Goal: Task Accomplishment & Management: Manage account settings

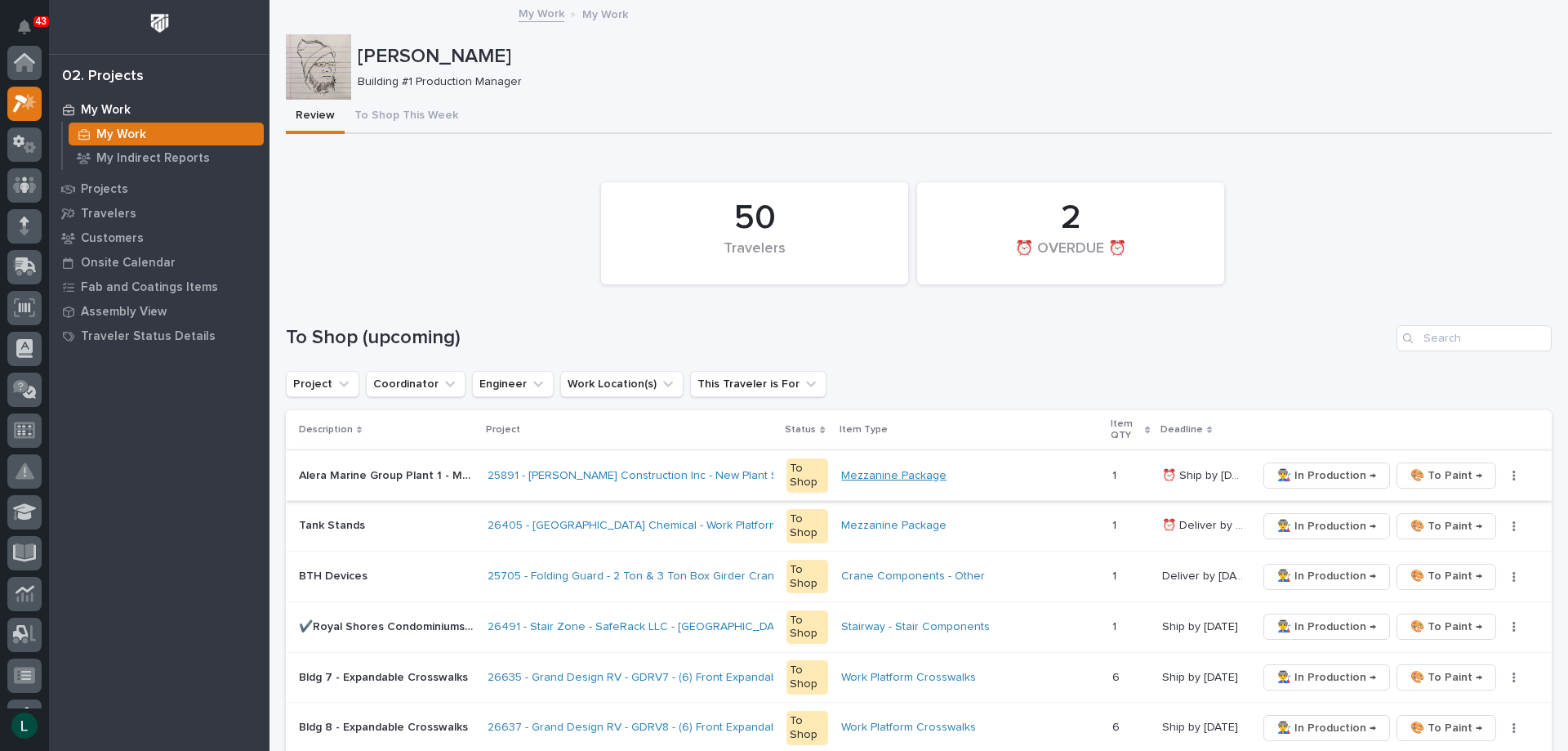
scroll to position [41, 0]
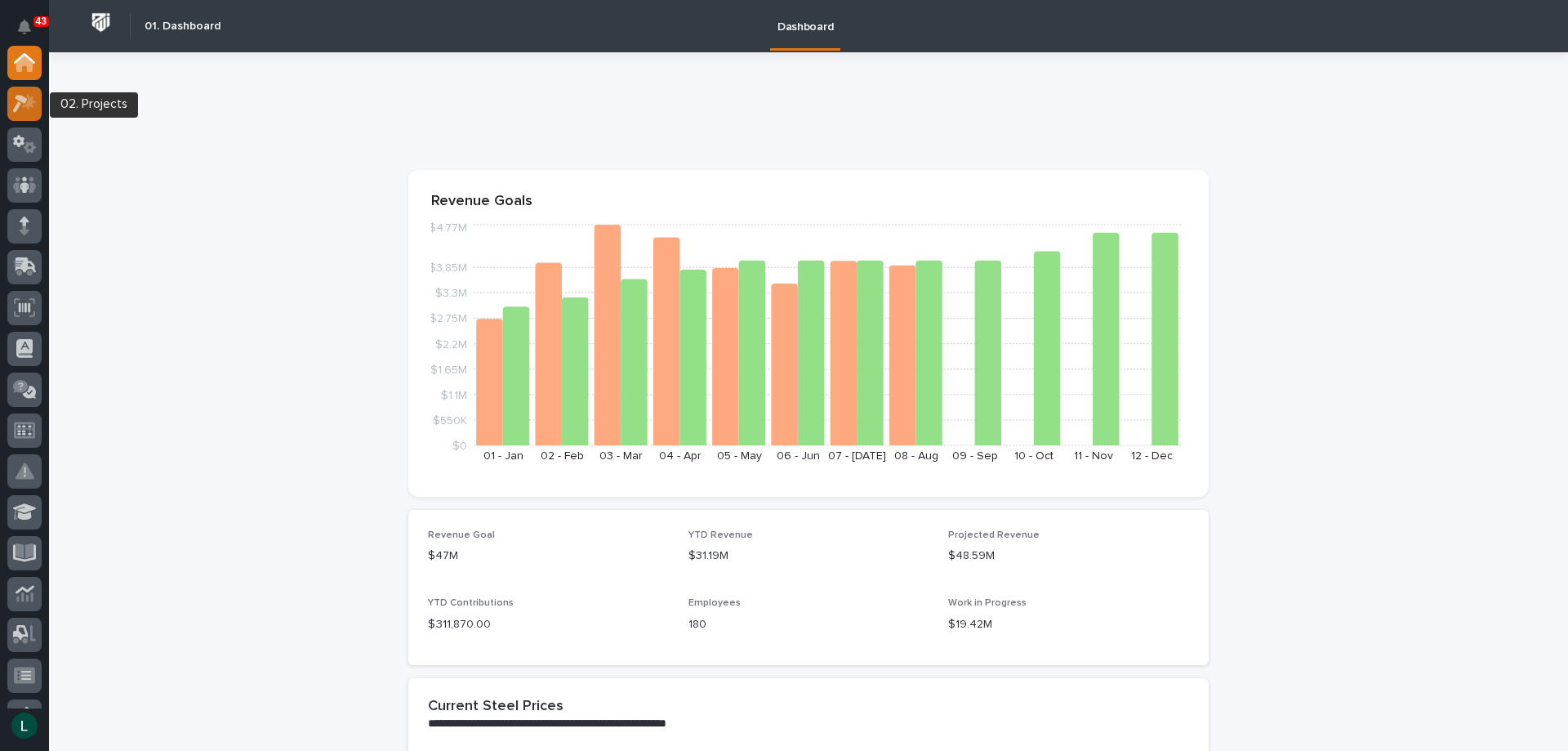
click at [30, 97] on icon at bounding box center [25, 103] width 23 height 18
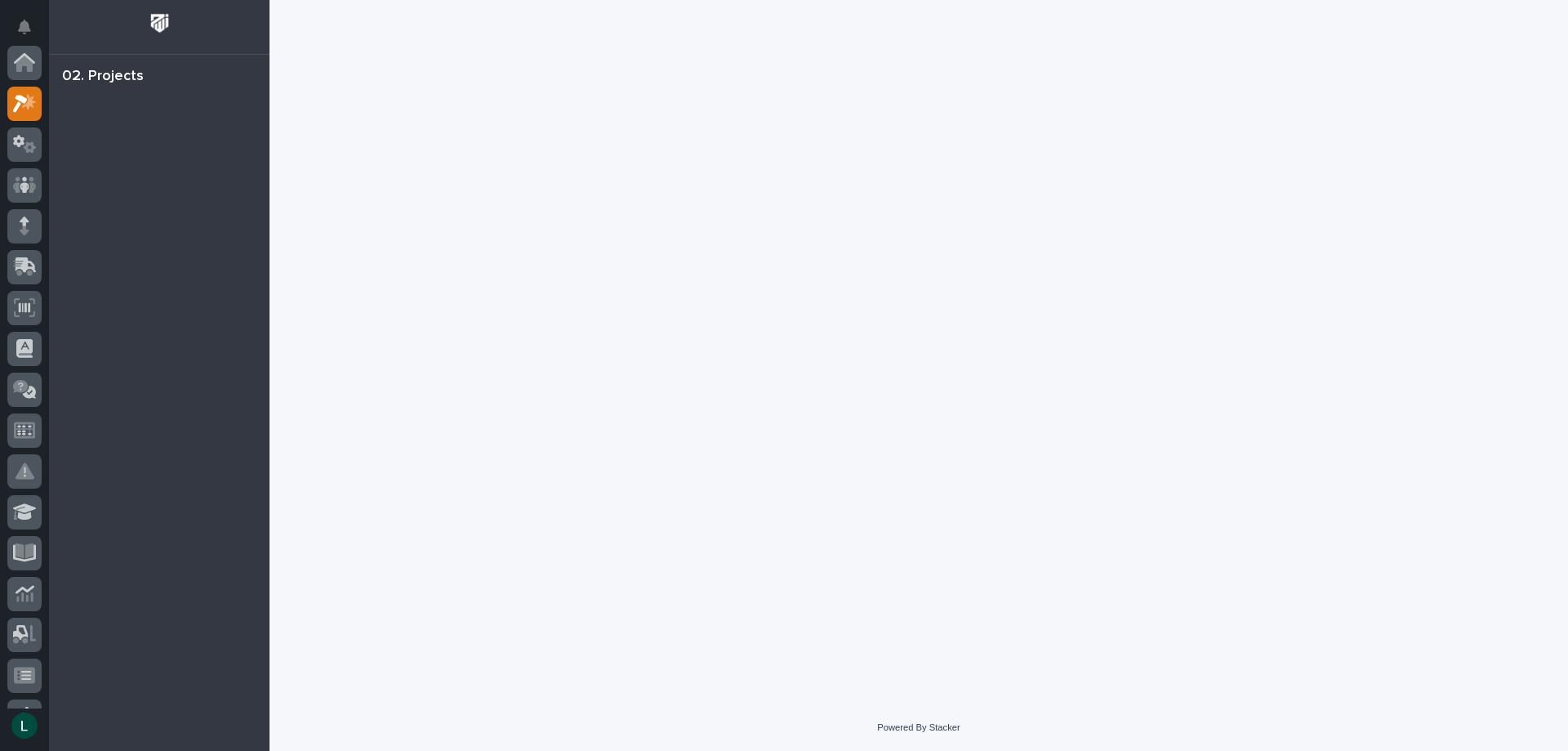
scroll to position [41, 0]
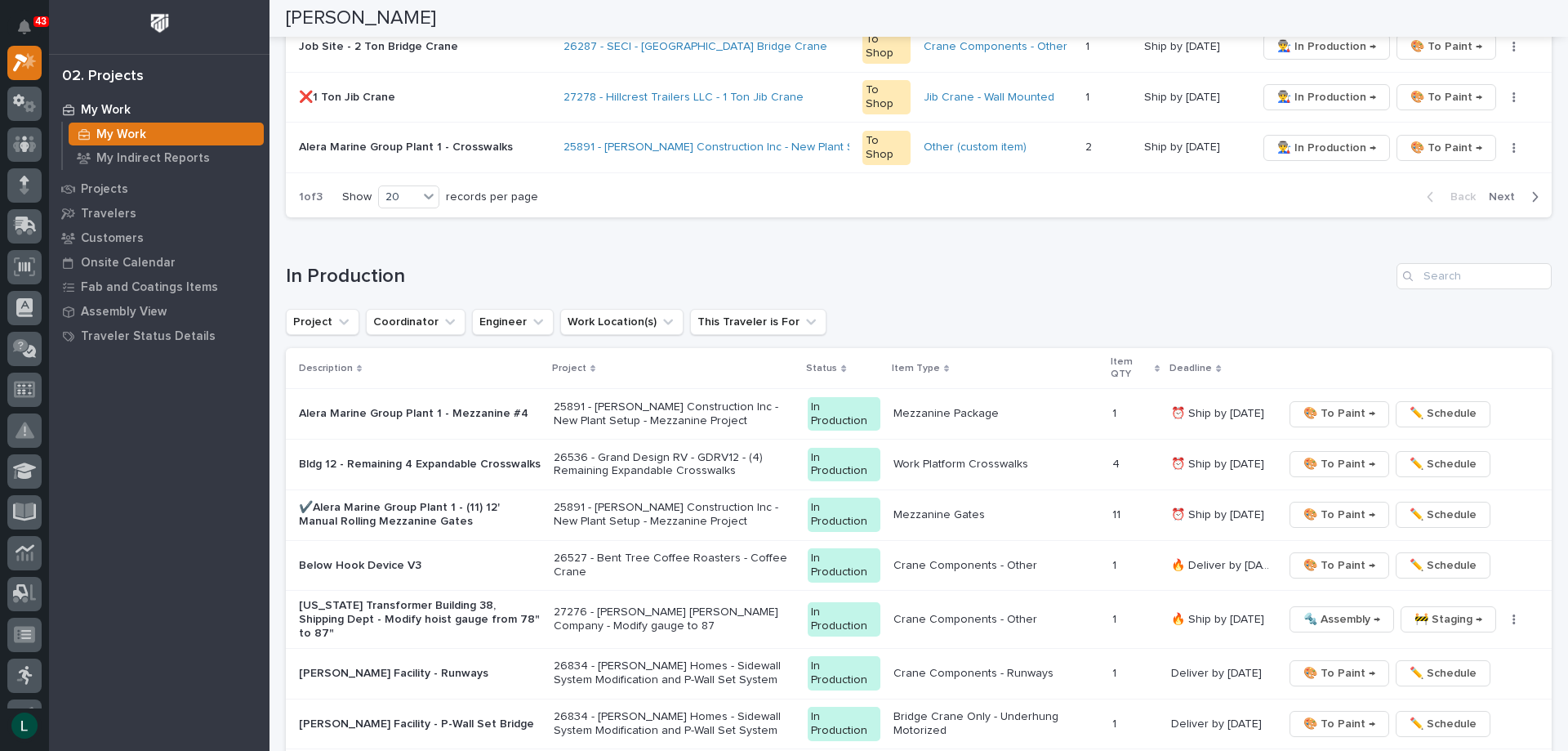
scroll to position [1307, 0]
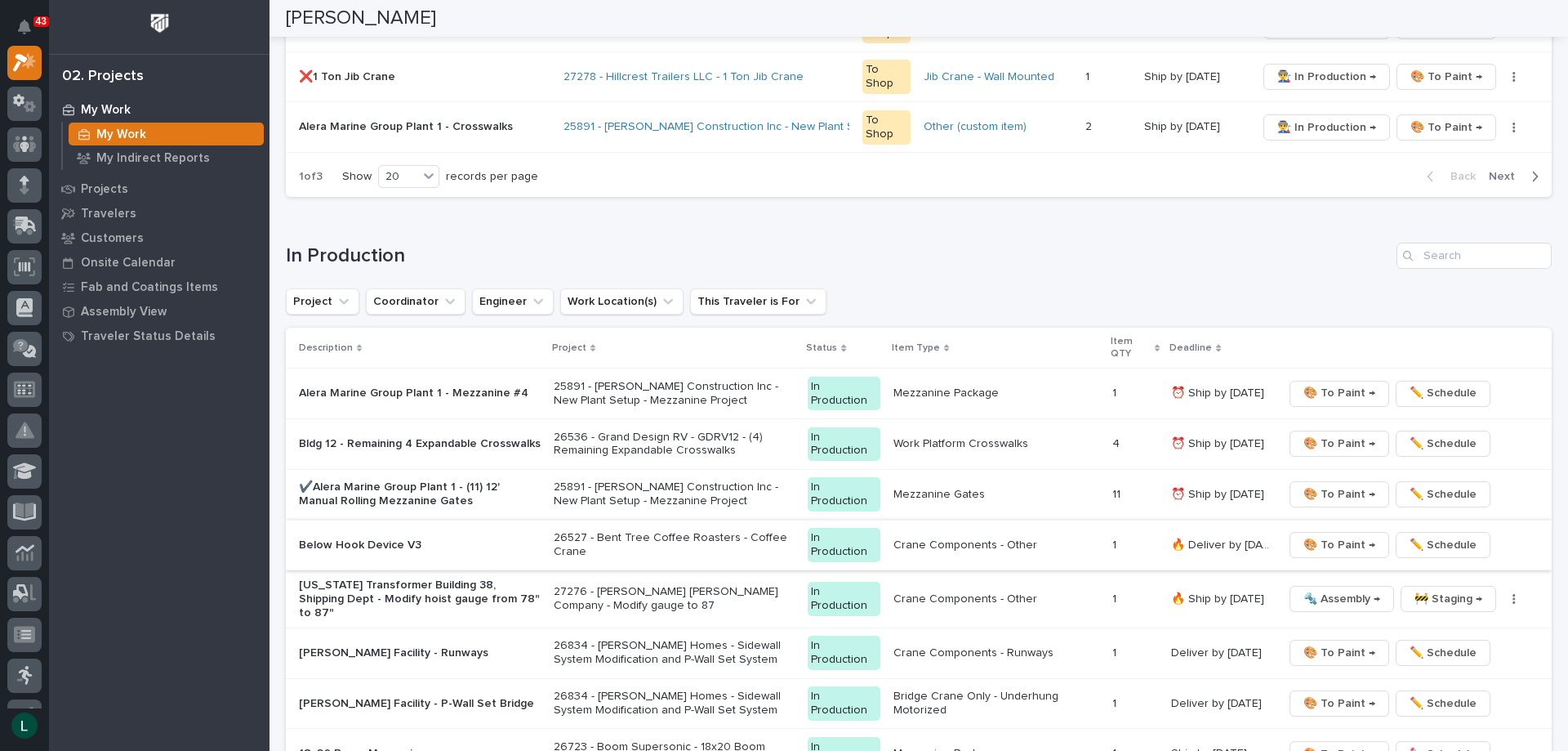
click at [1329, 538] on span "🎨 To Paint →" at bounding box center [1339, 544] width 72 height 19
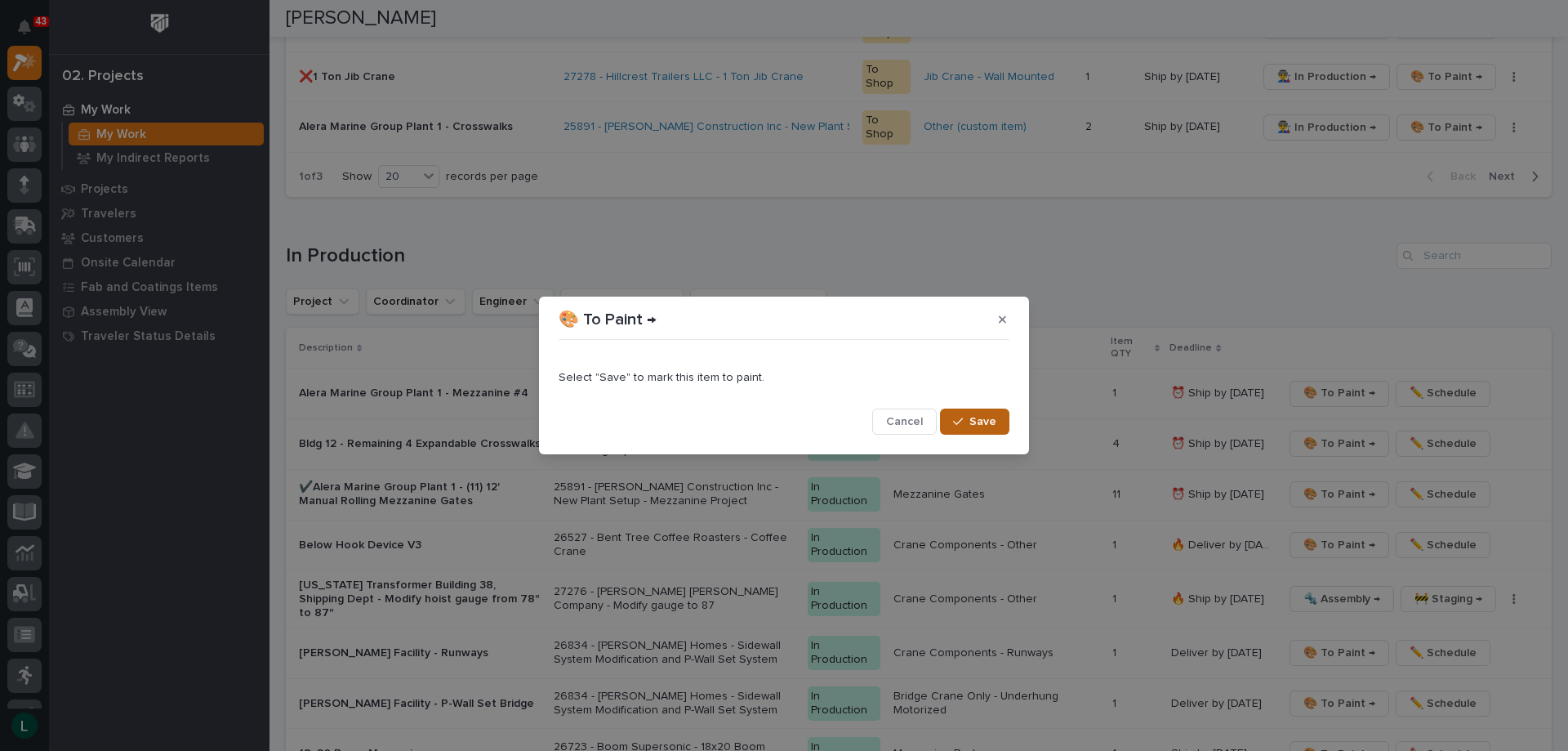
click at [987, 419] on span "Save" at bounding box center [983, 422] width 27 height 15
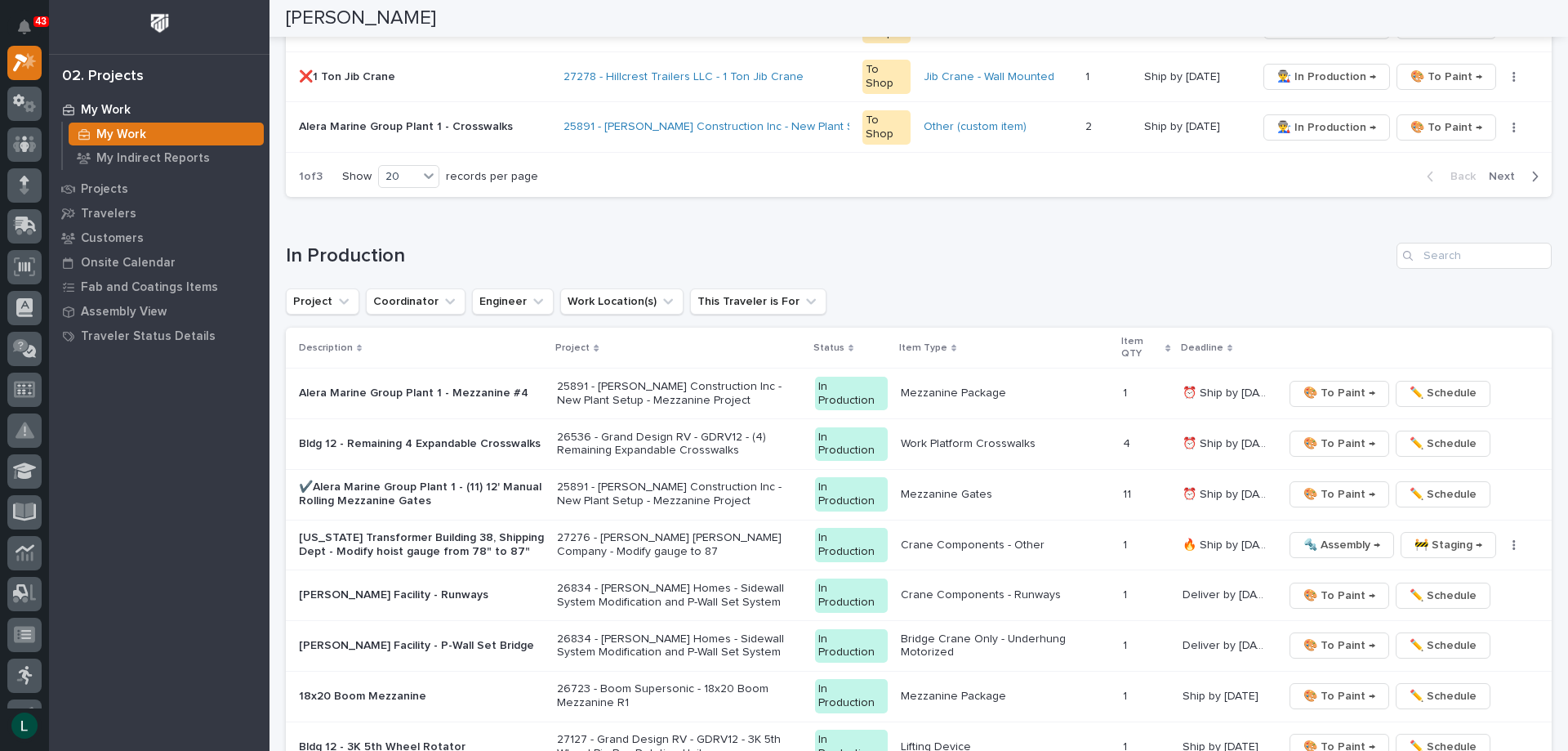
scroll to position [1282, 0]
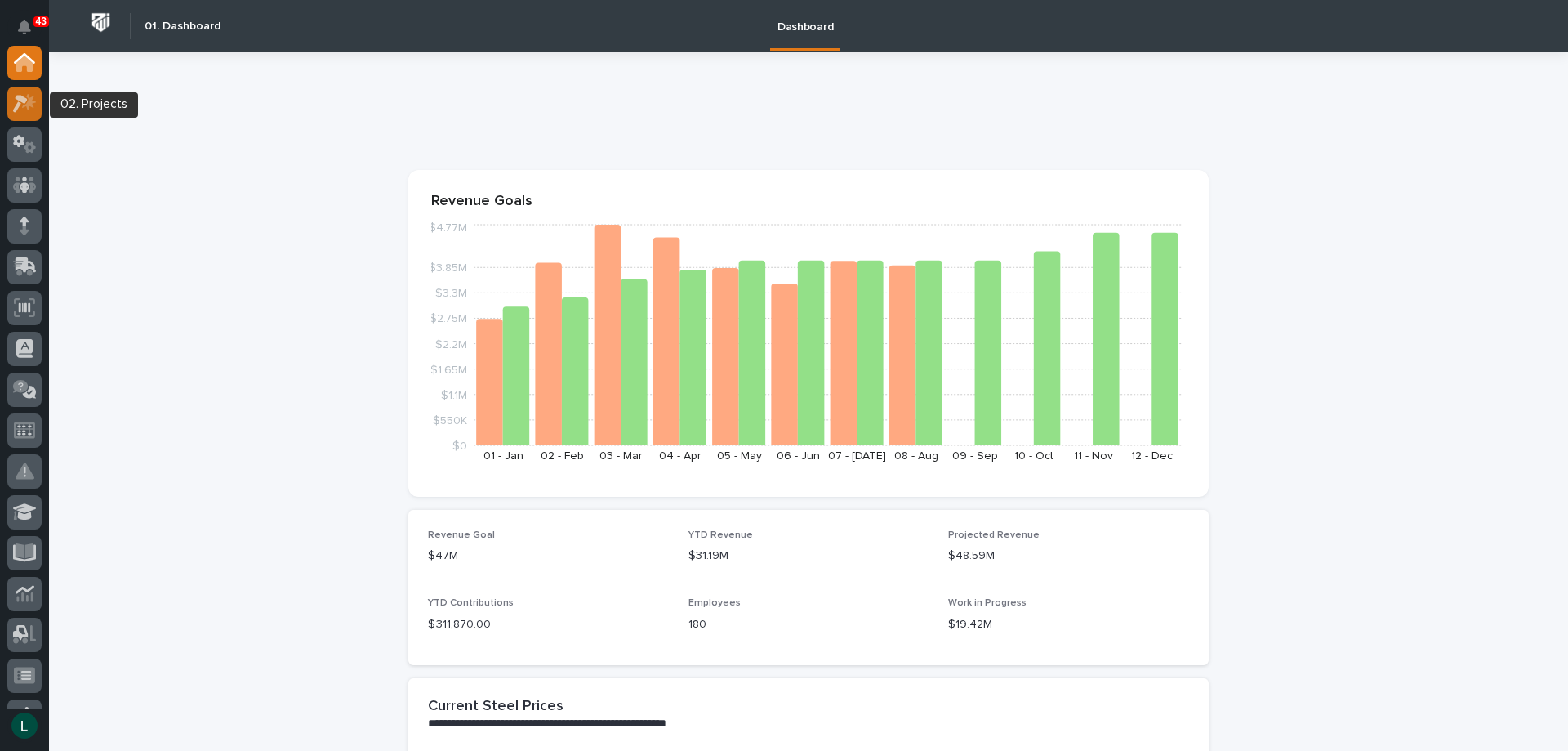
click at [23, 100] on icon at bounding box center [21, 103] width 15 height 18
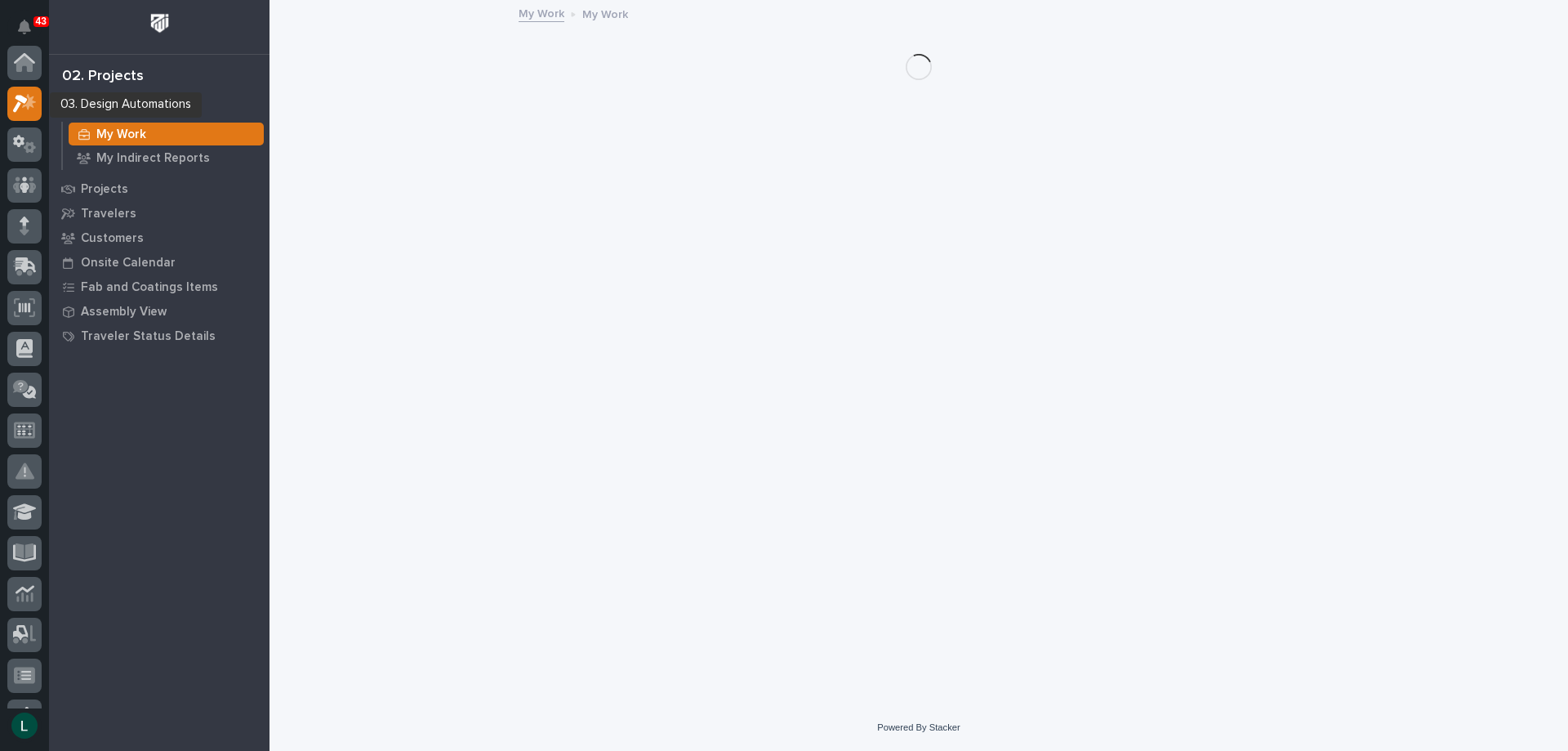
scroll to position [41, 0]
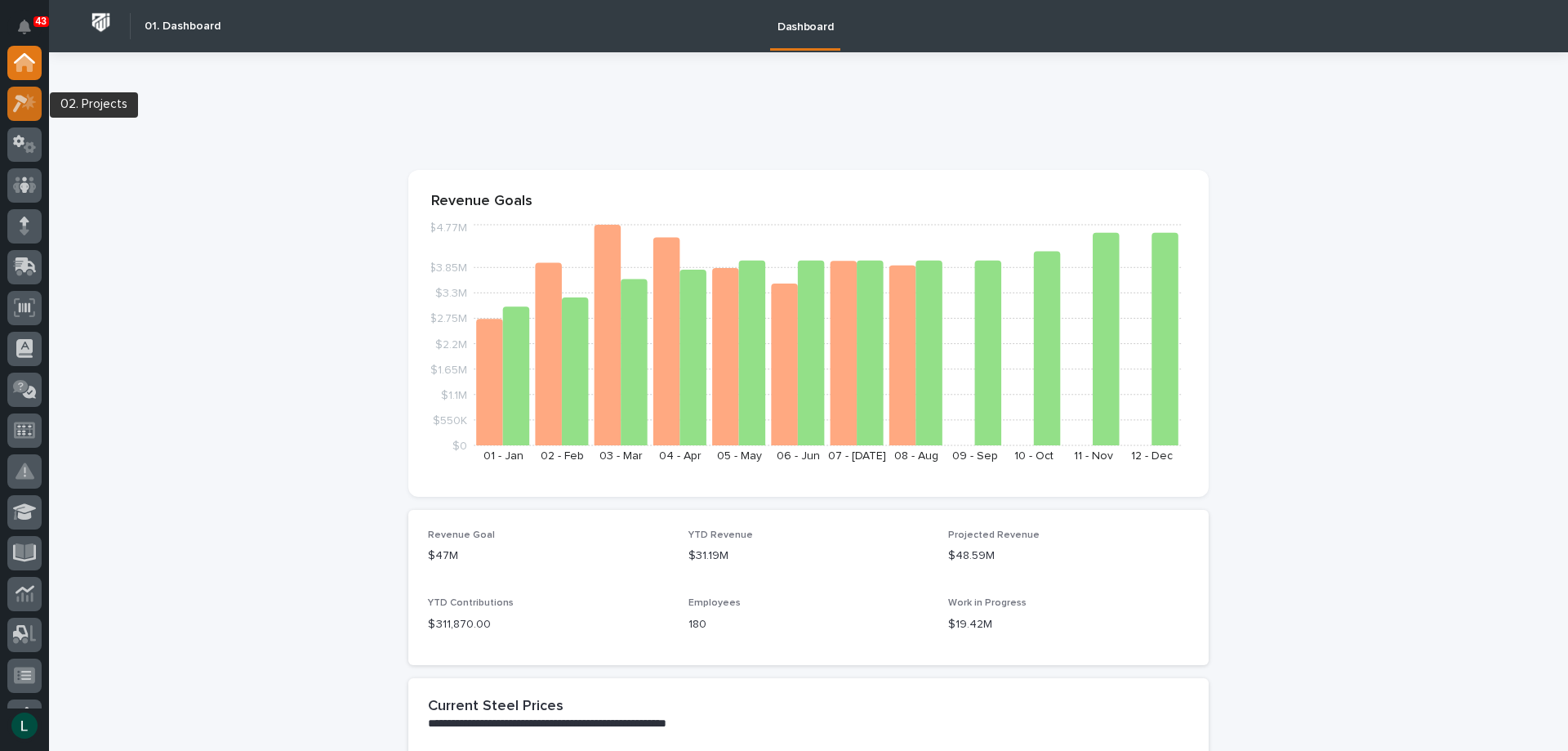
click at [24, 100] on icon at bounding box center [21, 103] width 15 height 18
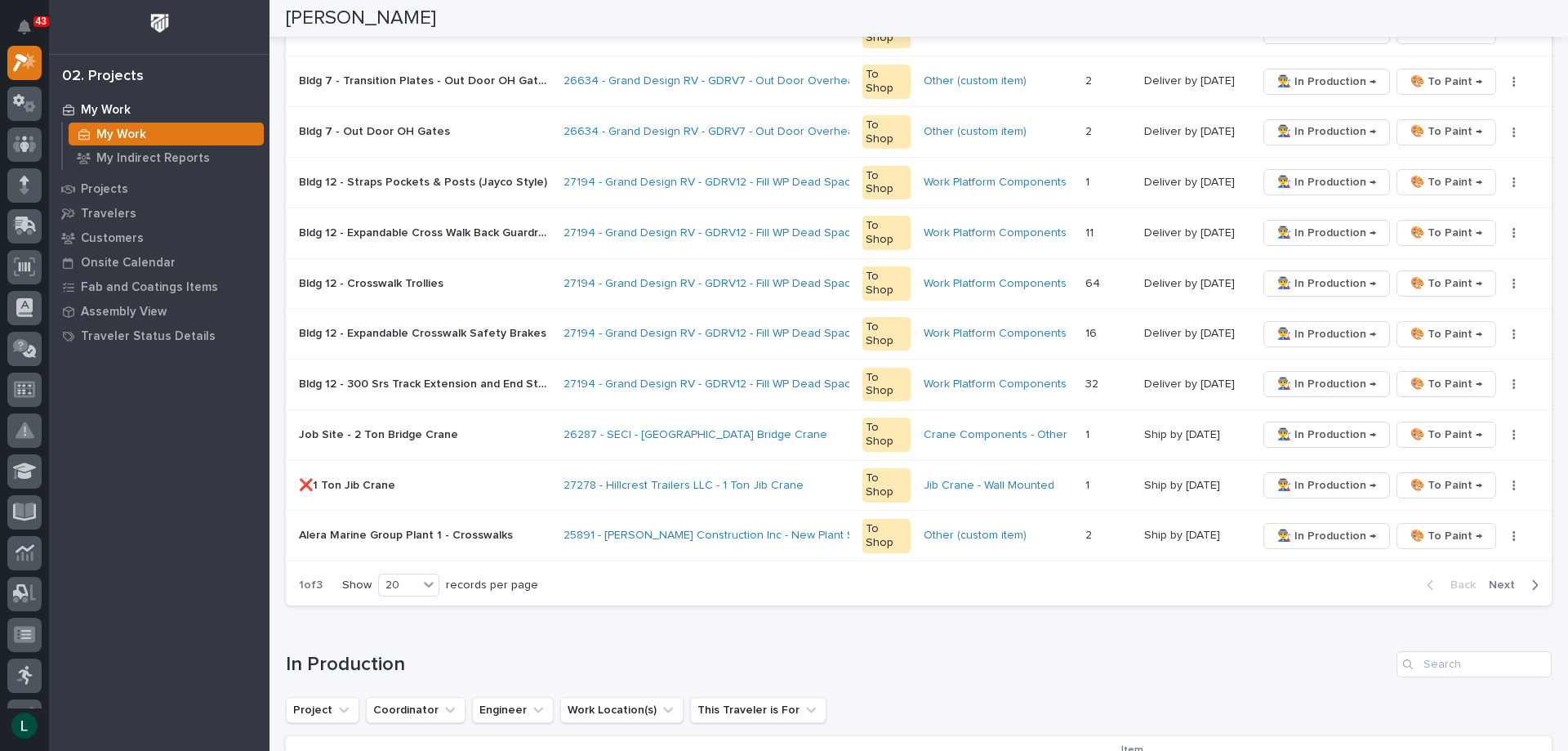
scroll to position [980, 0]
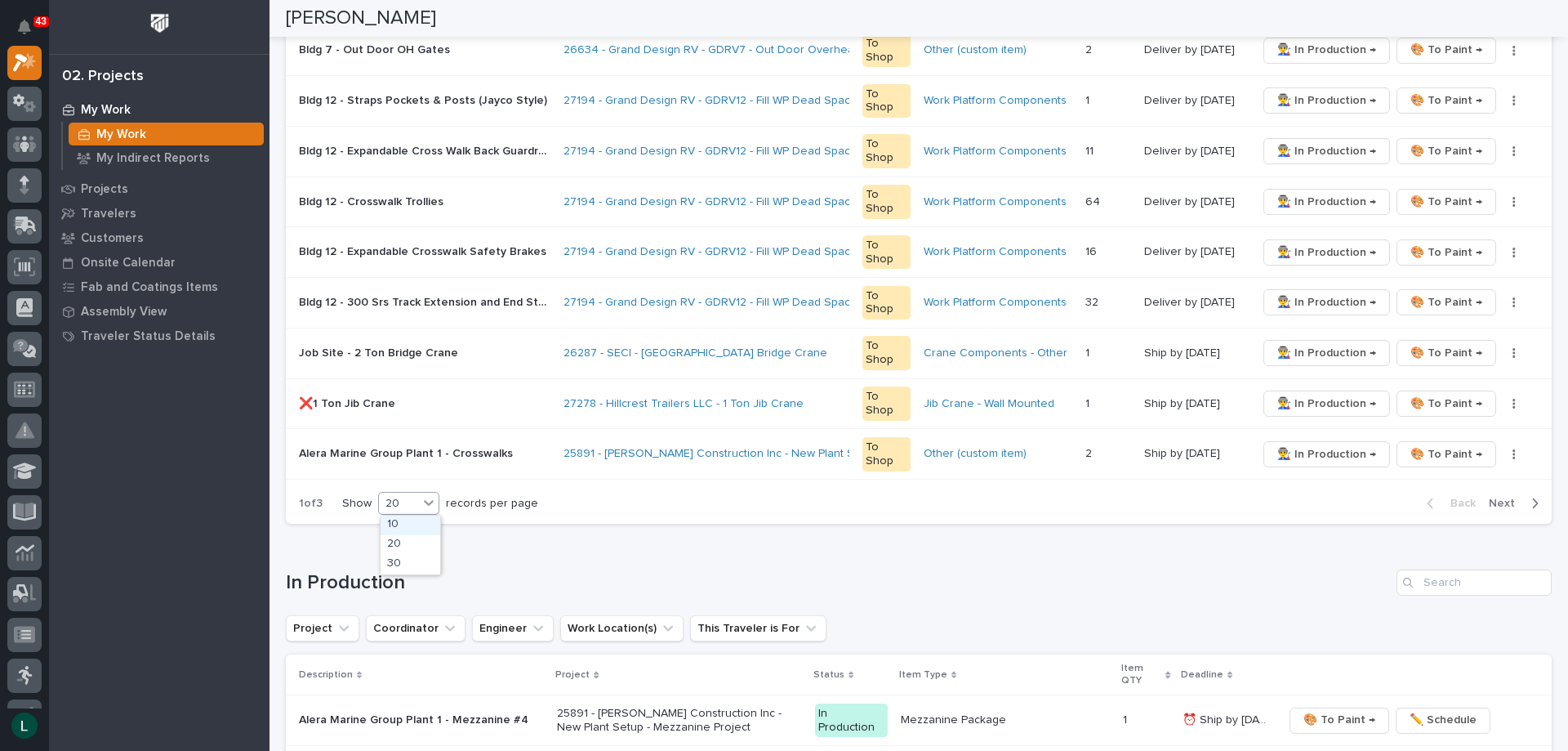
click at [389, 498] on div "20" at bounding box center [398, 503] width 39 height 17
click at [426, 563] on div "30" at bounding box center [410, 563] width 59 height 19
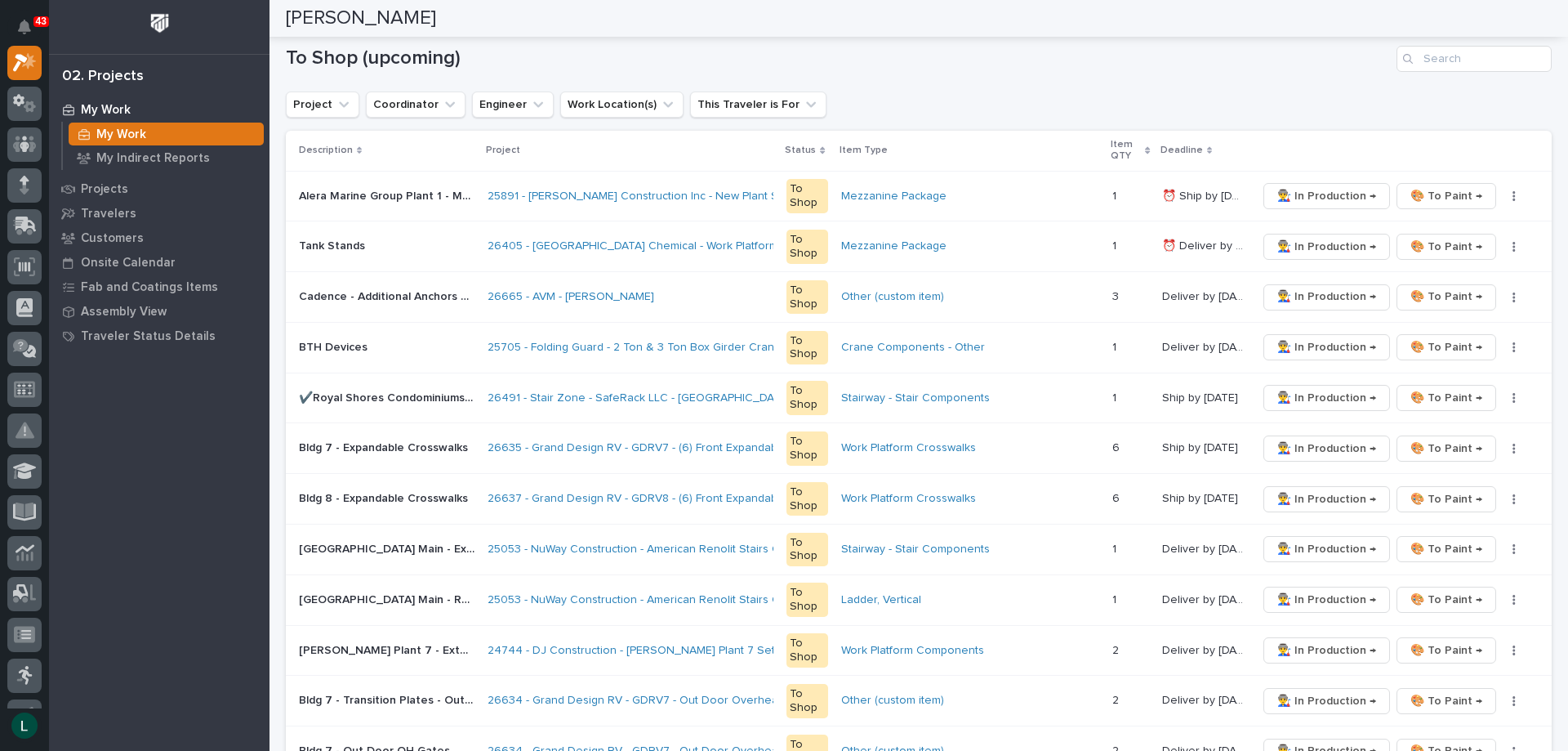
scroll to position [0, 0]
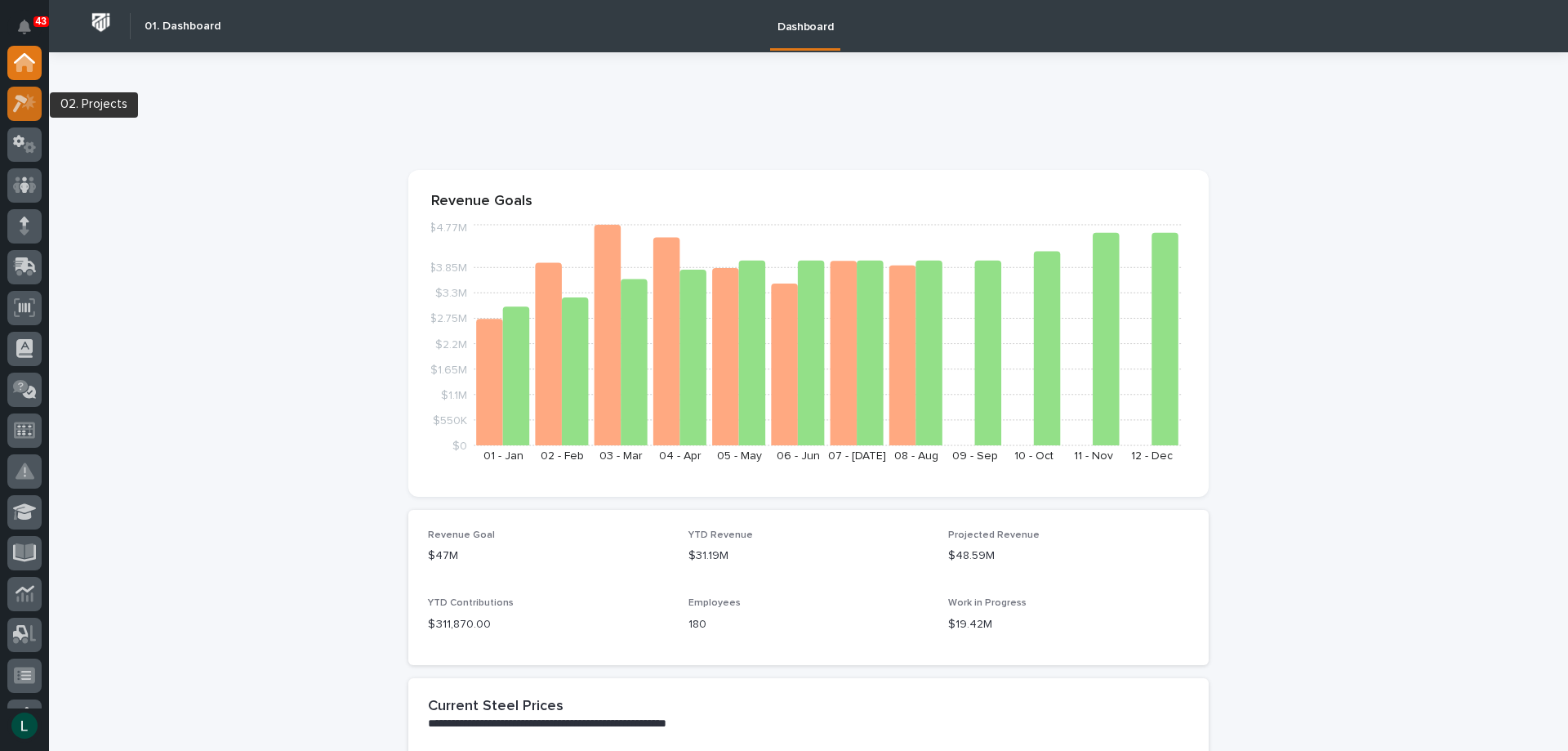
click at [24, 104] on icon at bounding box center [25, 103] width 23 height 18
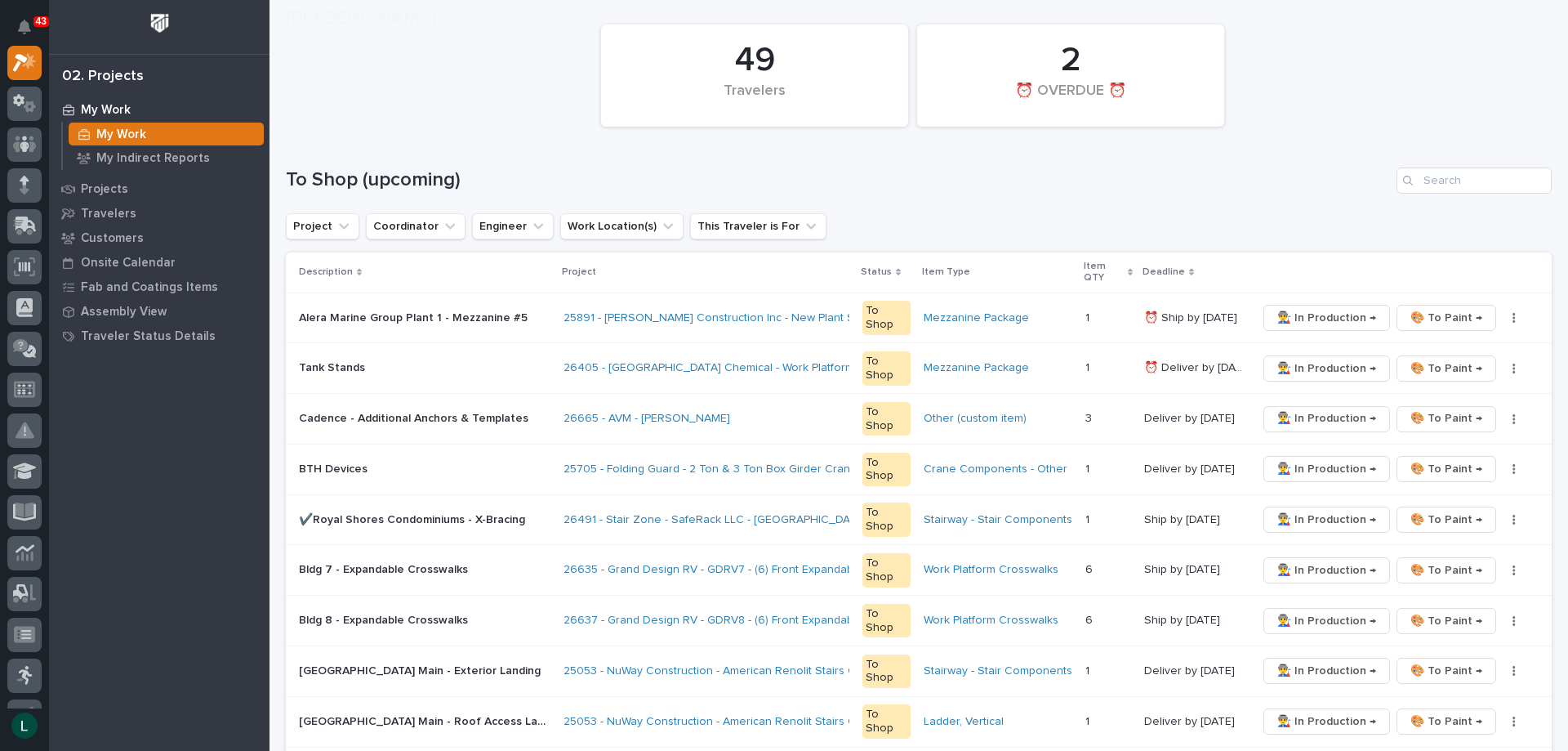
scroll to position [163, 0]
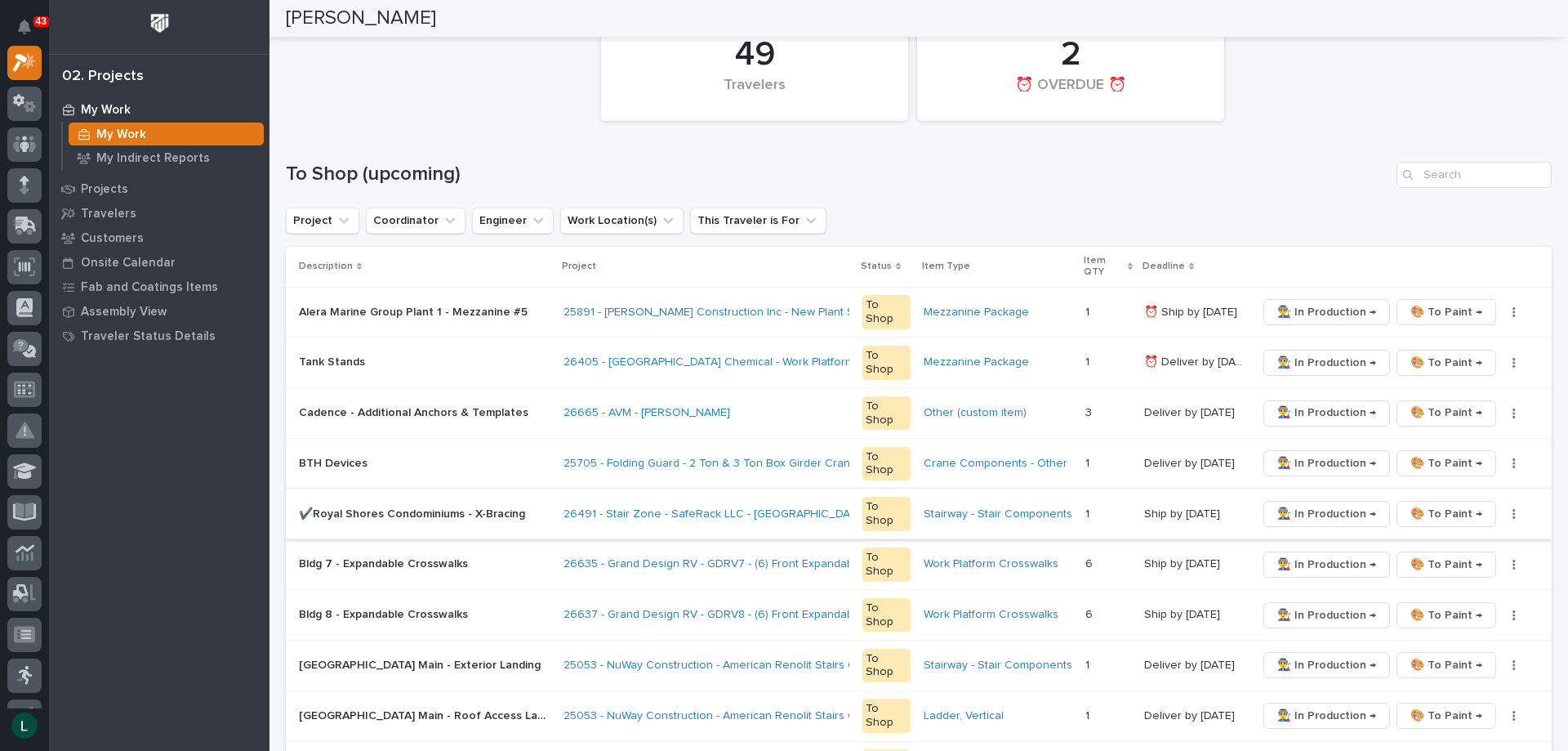
click at [1427, 512] on span "🎨 To Paint →" at bounding box center [1447, 513] width 72 height 19
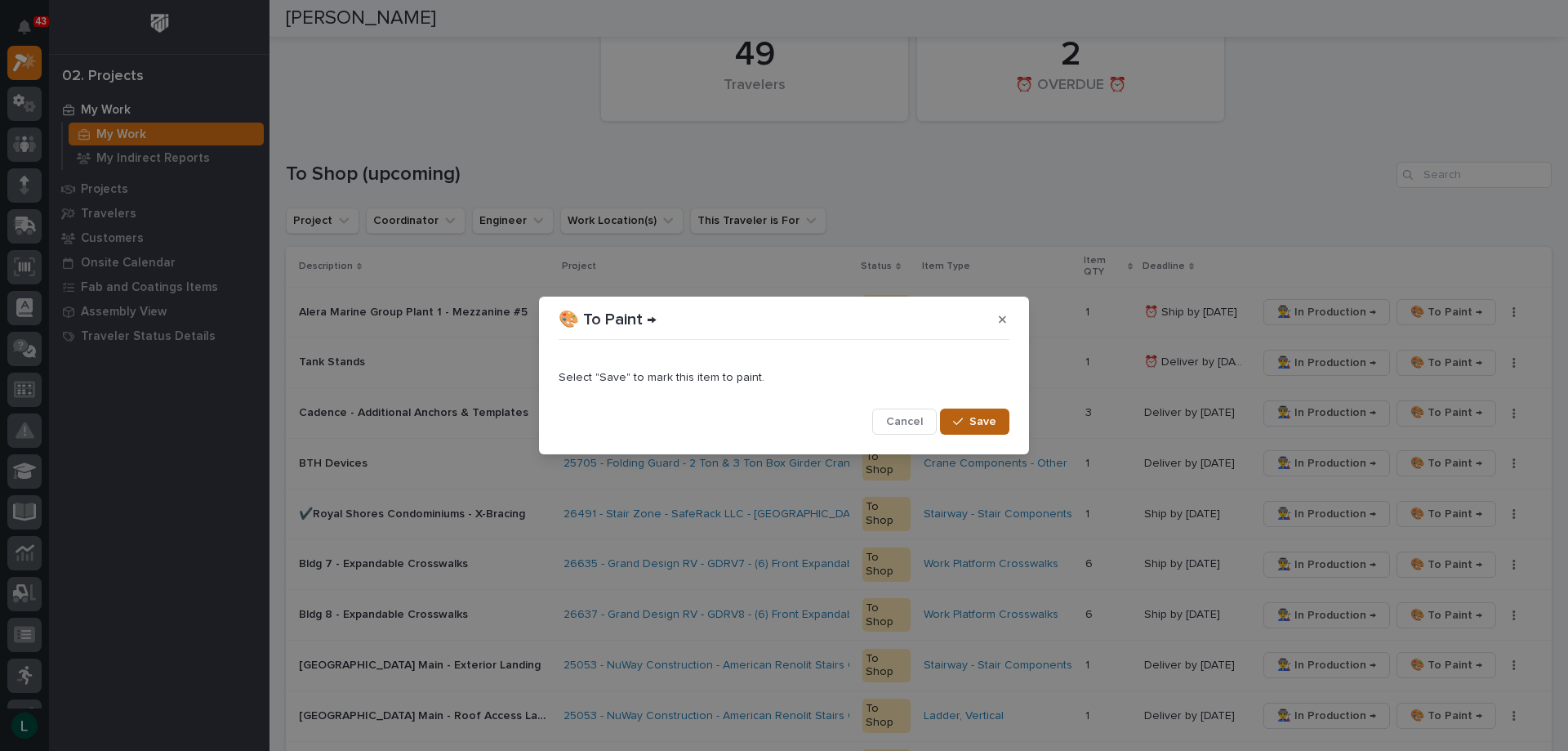
click at [972, 414] on button "Save" at bounding box center [974, 421] width 69 height 26
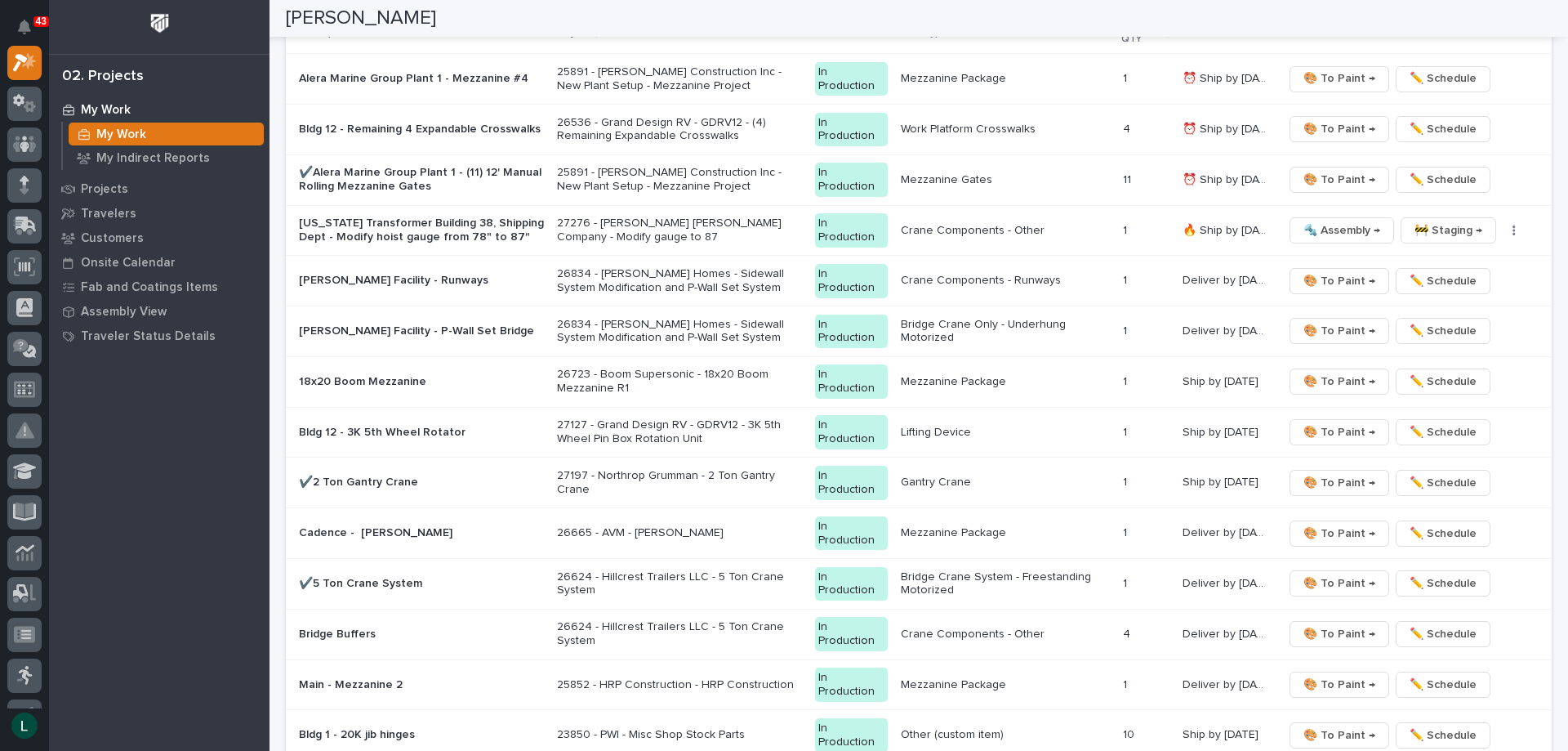
scroll to position [1633, 0]
